Goal: Register for event/course

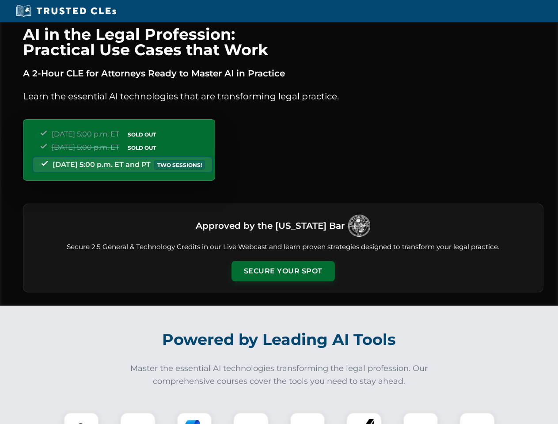
click at [283, 271] on button "Secure Your Spot" at bounding box center [282, 271] width 103 height 20
click at [81, 418] on img at bounding box center [81, 430] width 26 height 26
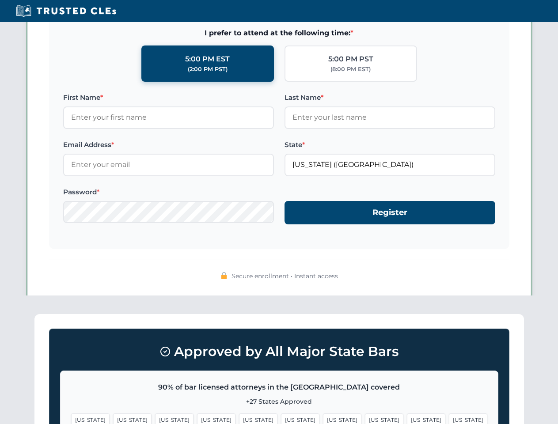
click at [323, 418] on span "[US_STATE]" at bounding box center [342, 419] width 38 height 13
click at [407, 418] on span "[US_STATE]" at bounding box center [426, 419] width 38 height 13
